Goal: Task Accomplishment & Management: Complete application form

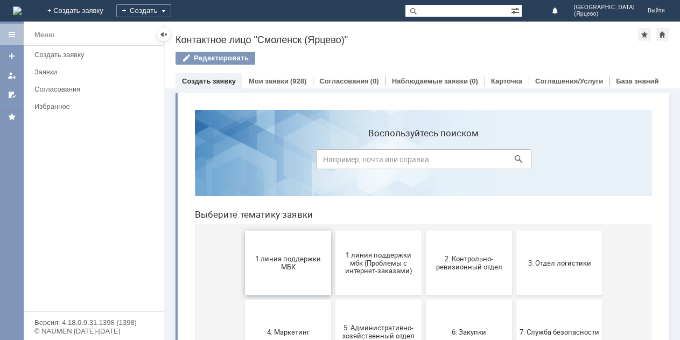
click at [274, 258] on span "1 линия поддержки МБК" at bounding box center [288, 263] width 80 height 16
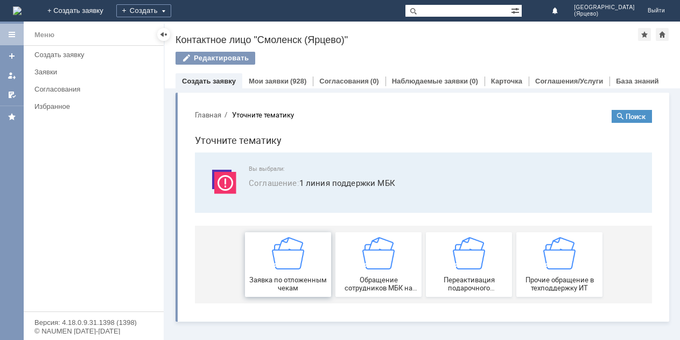
click at [273, 258] on img at bounding box center [288, 253] width 32 height 32
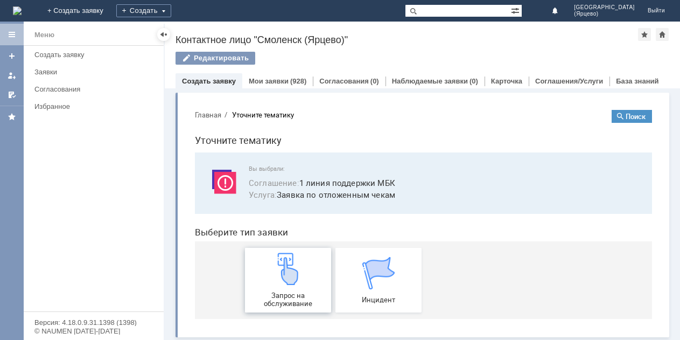
click at [272, 258] on img at bounding box center [288, 268] width 32 height 32
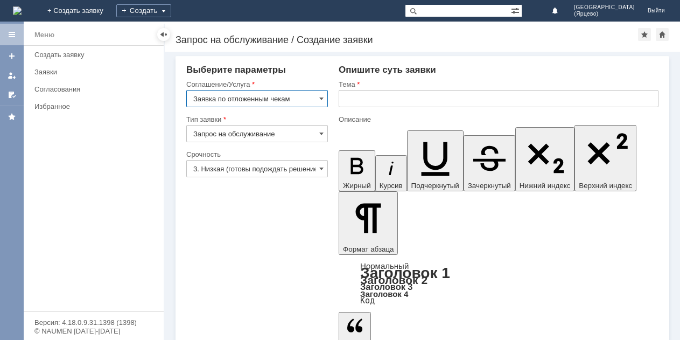
click at [262, 171] on input "3. Низкая (готовы подождать решение)" at bounding box center [257, 168] width 142 height 17
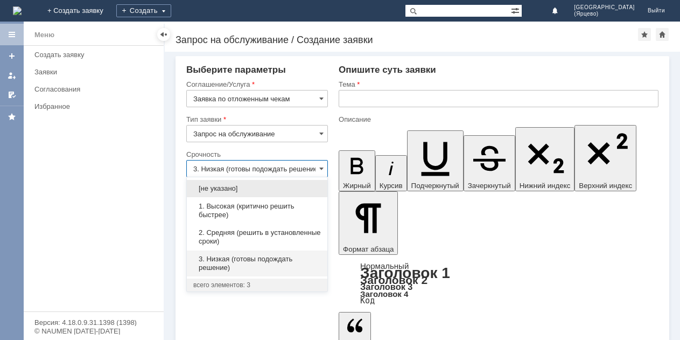
click at [239, 209] on span "1. Высокая (критично решить быстрее)" at bounding box center [257, 210] width 128 height 17
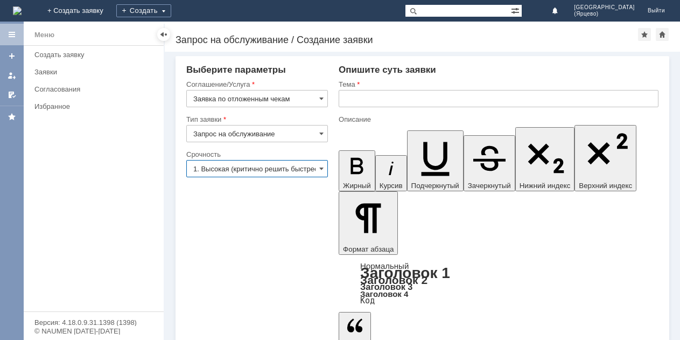
type input "1. Высокая (критично решить быстрее)"
click at [374, 97] on input "text" at bounding box center [499, 98] width 320 height 17
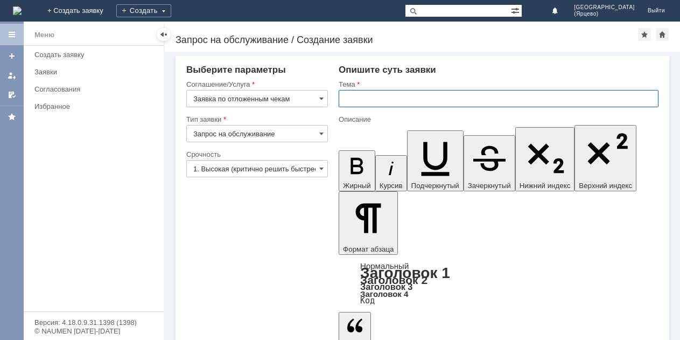
type input "Р"
type input "Просьба удалить отложенный чек"
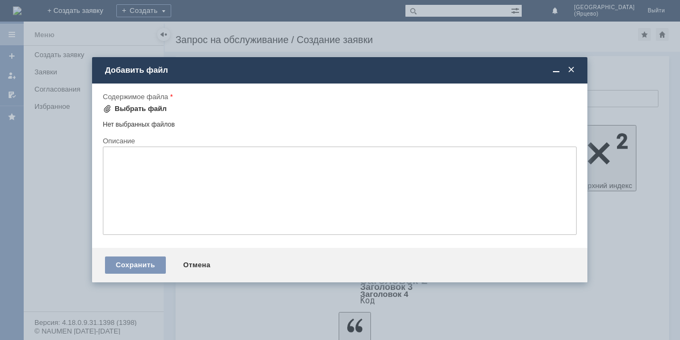
click at [134, 110] on div "Выбрать файл" at bounding box center [141, 108] width 52 height 9
click at [157, 104] on div "Выбрать файл" at bounding box center [141, 108] width 52 height 9
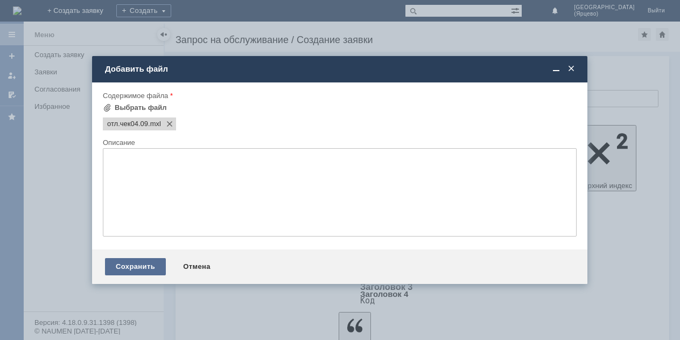
click at [127, 268] on div "Сохранить" at bounding box center [135, 266] width 61 height 17
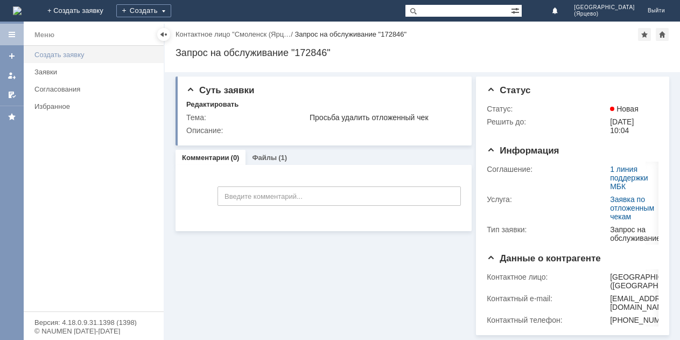
click at [55, 53] on div "Создать заявку" at bounding box center [95, 55] width 123 height 8
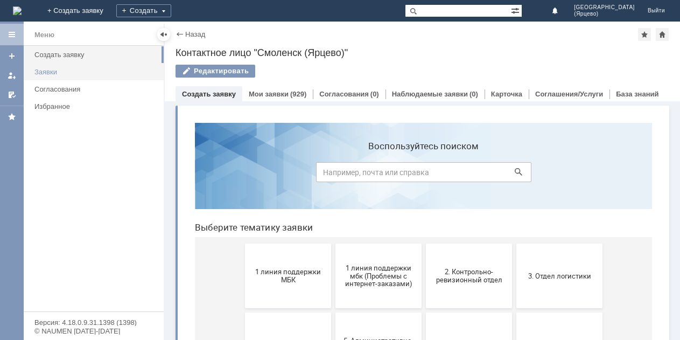
click at [81, 70] on div "Заявки" at bounding box center [95, 72] width 123 height 8
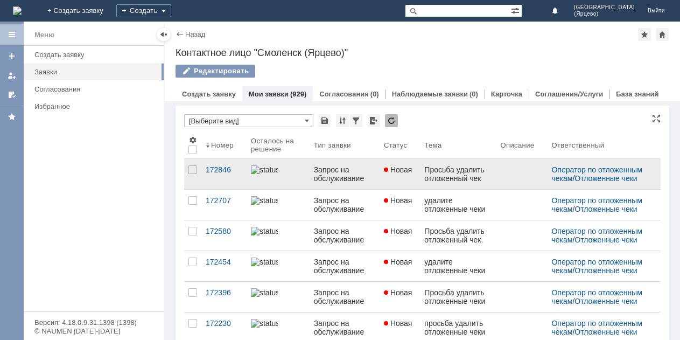
click at [321, 186] on link "Запрос на обслуживание" at bounding box center [345, 174] width 70 height 30
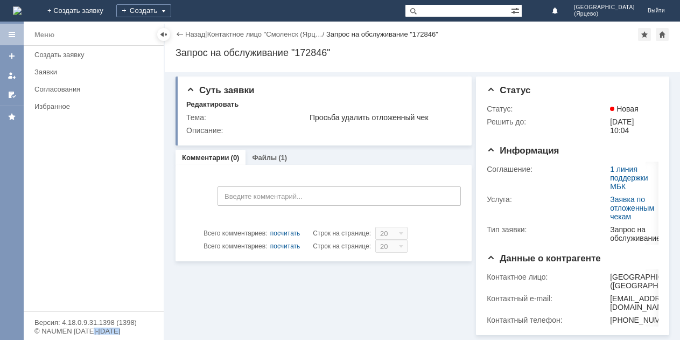
click at [321, 186] on div "Назад | Контактное лицо "Смоленск (Ярц… / Запрос на обслуживание "172846" Запро…" at bounding box center [422, 181] width 515 height 318
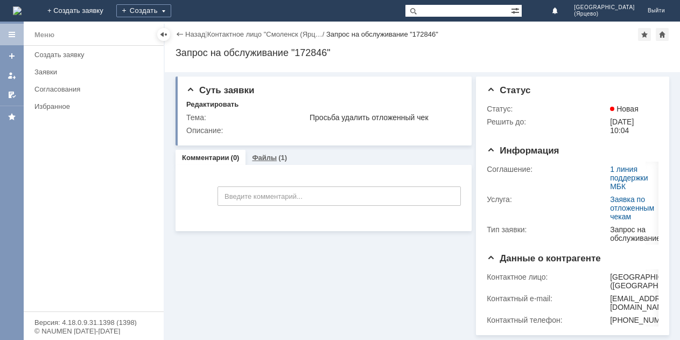
click at [280, 150] on div "Файлы (1)" at bounding box center [269, 158] width 48 height 16
